Goal: Check status

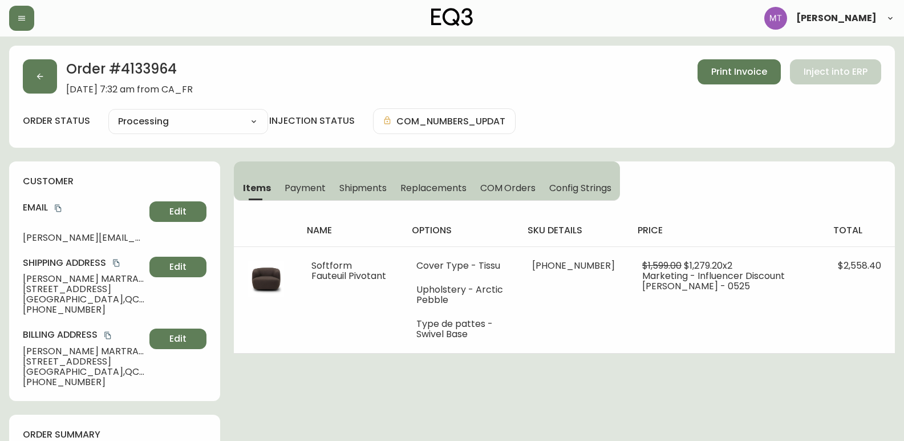
select select "PROCESSING"
type input "Processing"
select select "PROCESSING"
click at [37, 86] on button "button" at bounding box center [40, 76] width 34 height 34
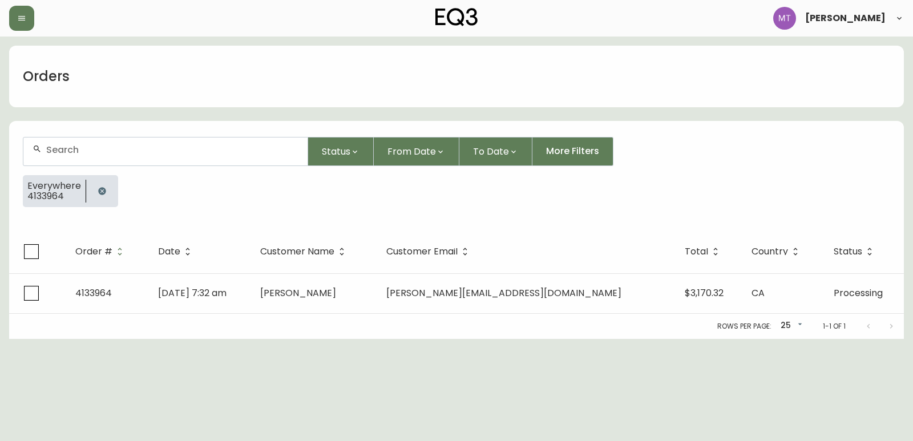
drag, startPoint x: 100, startPoint y: 191, endPoint x: 101, endPoint y: 172, distance: 18.8
click at [100, 188] on icon "button" at bounding box center [102, 191] width 9 height 9
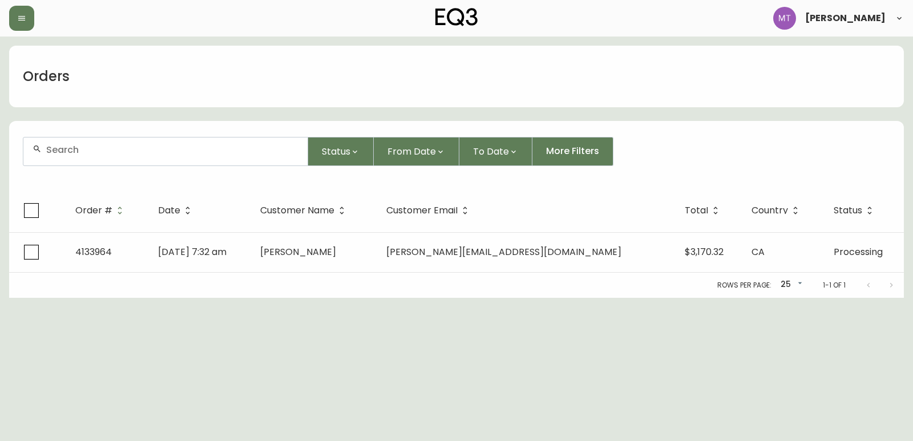
click at [100, 152] on input "text" at bounding box center [172, 149] width 252 height 11
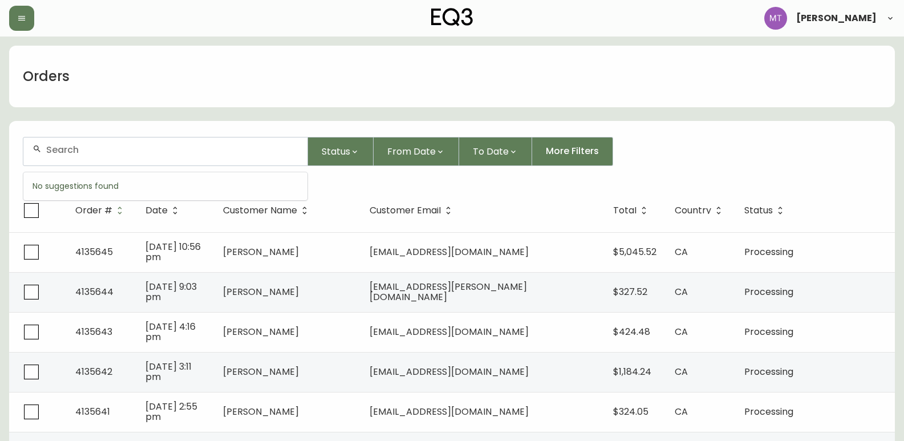
paste input "[EMAIL_ADDRESS][DOMAIN_NAME]"
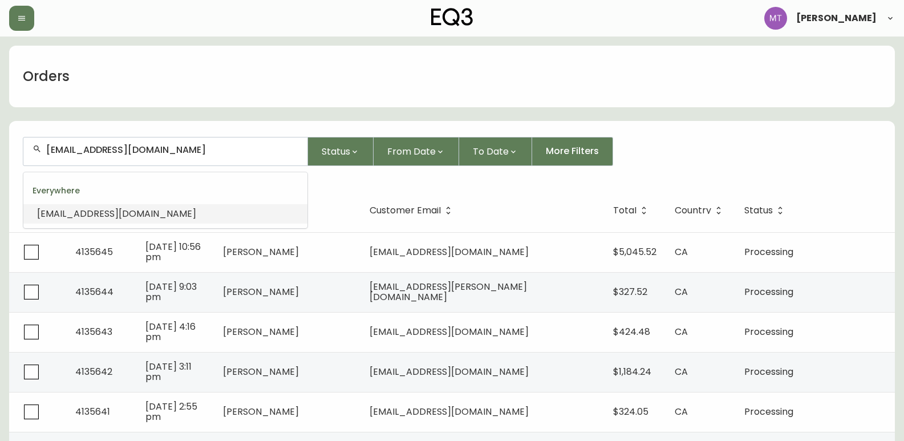
click at [130, 212] on span "desiletsmartin7@hotmail.com" at bounding box center [116, 213] width 159 height 13
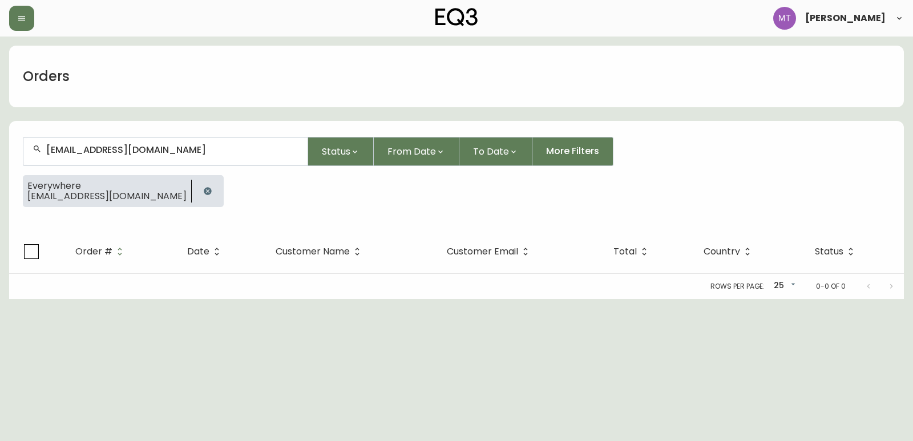
type input "desiletsmartin7@hotmail.com"
click at [42, 299] on html "Marie-Eve Turcotte Orders desiletsmartin7@hotmail.com Status From Date To Date …" at bounding box center [456, 149] width 913 height 299
